Goal: Task Accomplishment & Management: Use online tool/utility

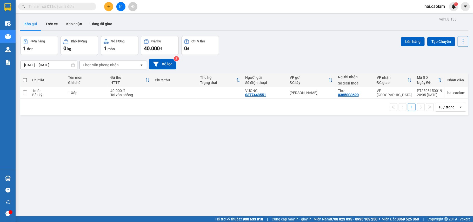
click at [83, 9] on input "text" at bounding box center [59, 7] width 61 height 6
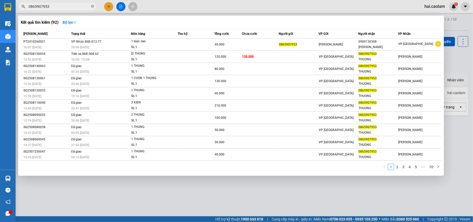
type input "0865907953"
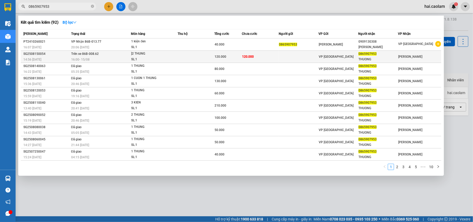
click at [104, 57] on div "16:00 [DATE]" at bounding box center [101, 60] width 60 height 6
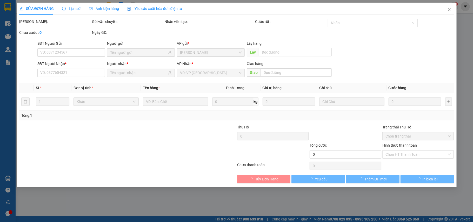
type input "0865907953"
type input "THUONG"
type input "120.000"
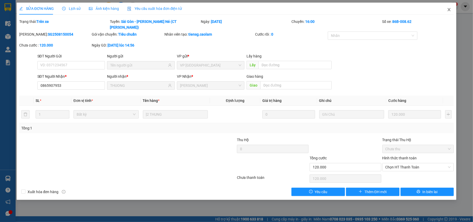
click at [449, 10] on icon "close" at bounding box center [448, 9] width 3 height 3
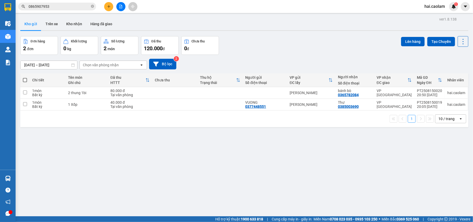
click at [75, 6] on input "0865907953" at bounding box center [59, 7] width 61 height 6
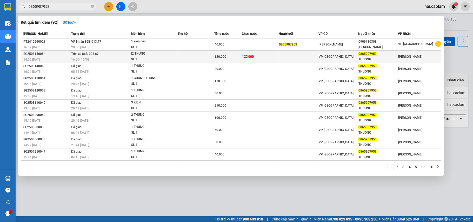
click at [188, 56] on td at bounding box center [196, 57] width 37 height 12
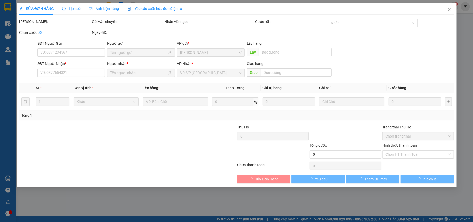
type input "0865907953"
type input "THUONG"
type input "120.000"
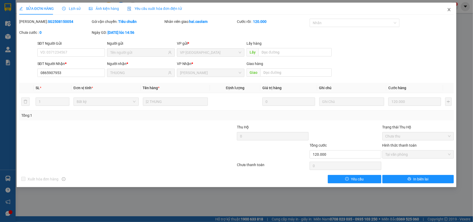
drag, startPoint x: 450, startPoint y: 8, endPoint x: 443, endPoint y: 8, distance: 7.0
click at [449, 8] on icon "close" at bounding box center [449, 10] width 4 height 4
